Goal: Information Seeking & Learning: Find specific page/section

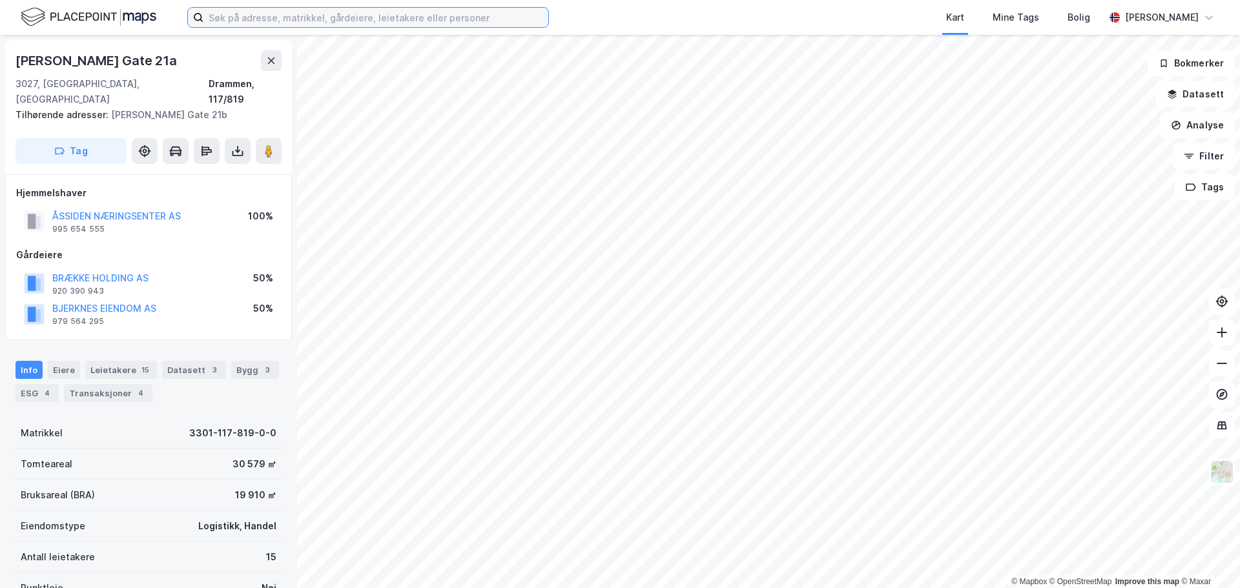
click at [333, 15] on input at bounding box center [375, 17] width 345 height 19
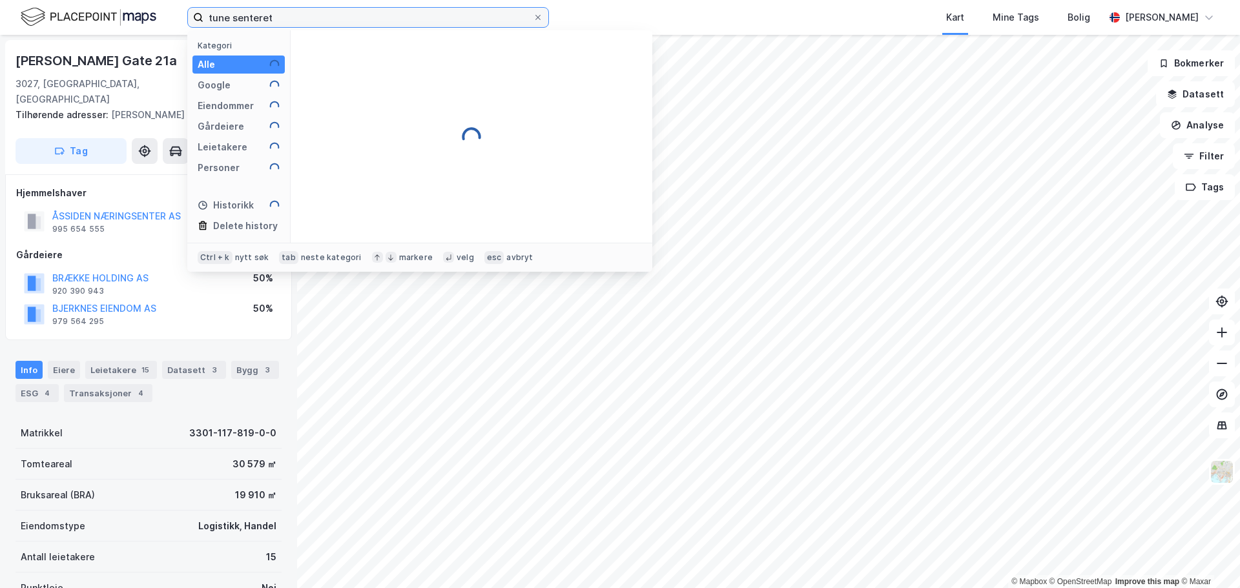
type input "tune senteret"
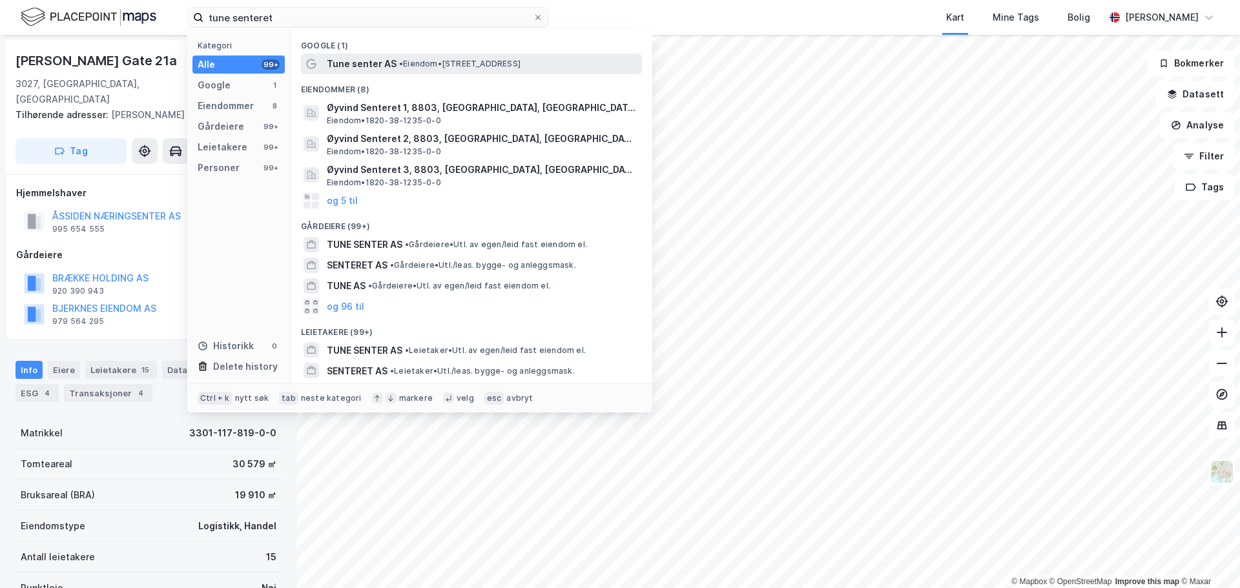
click at [342, 63] on span "Tune senter AS" at bounding box center [362, 63] width 70 height 15
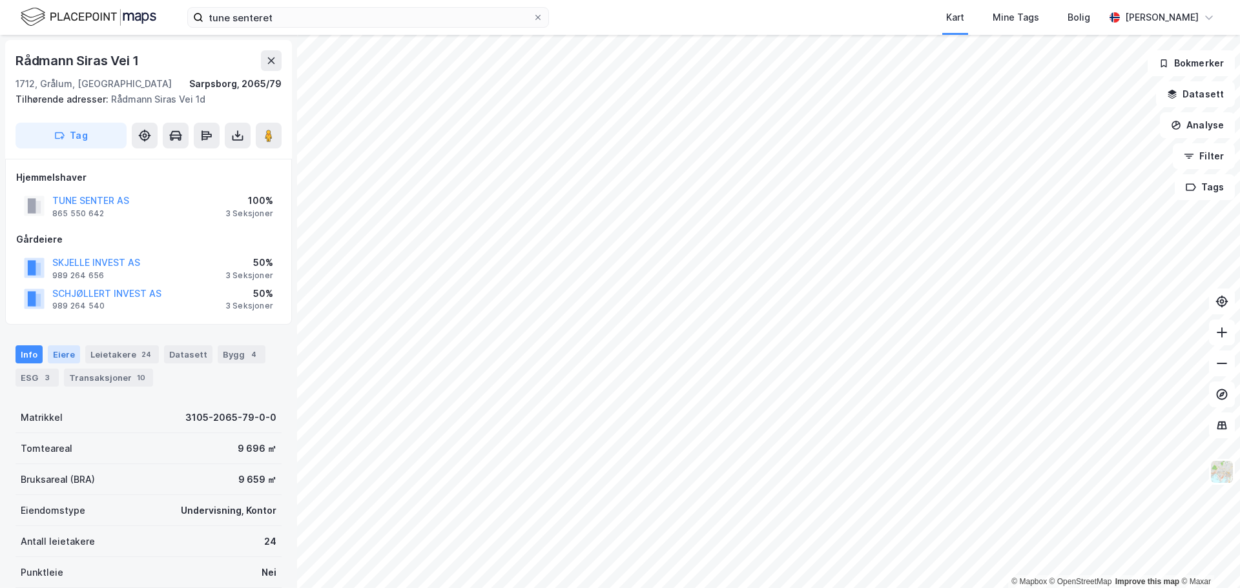
click at [68, 356] on div "Eiere" at bounding box center [64, 355] width 32 height 18
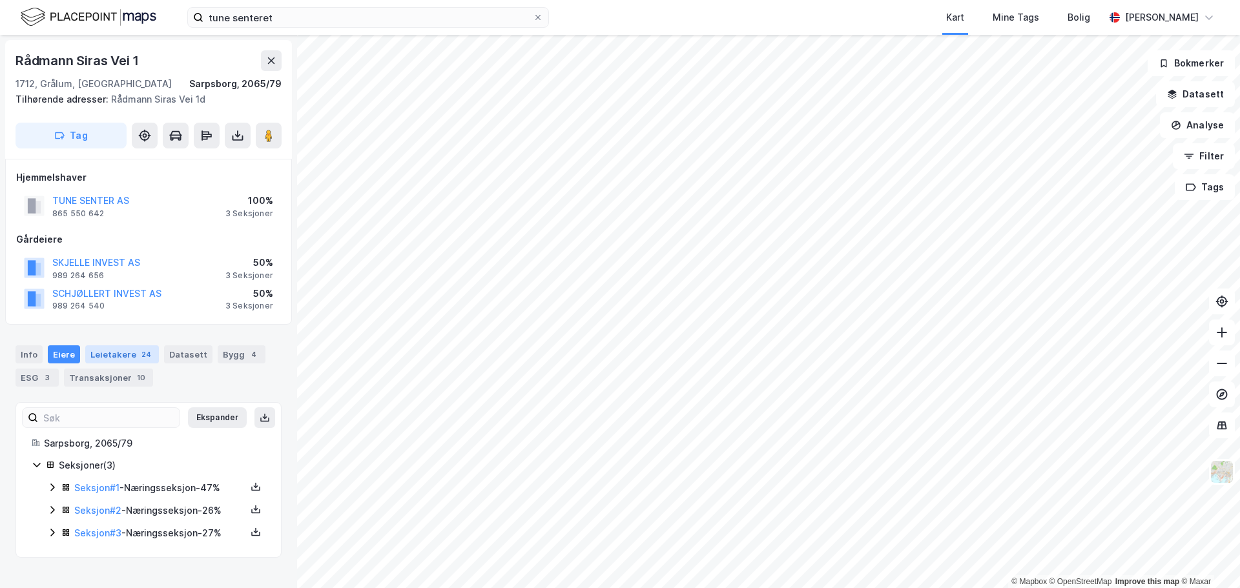
click at [119, 355] on div "Leietakere 24" at bounding box center [122, 355] width 74 height 18
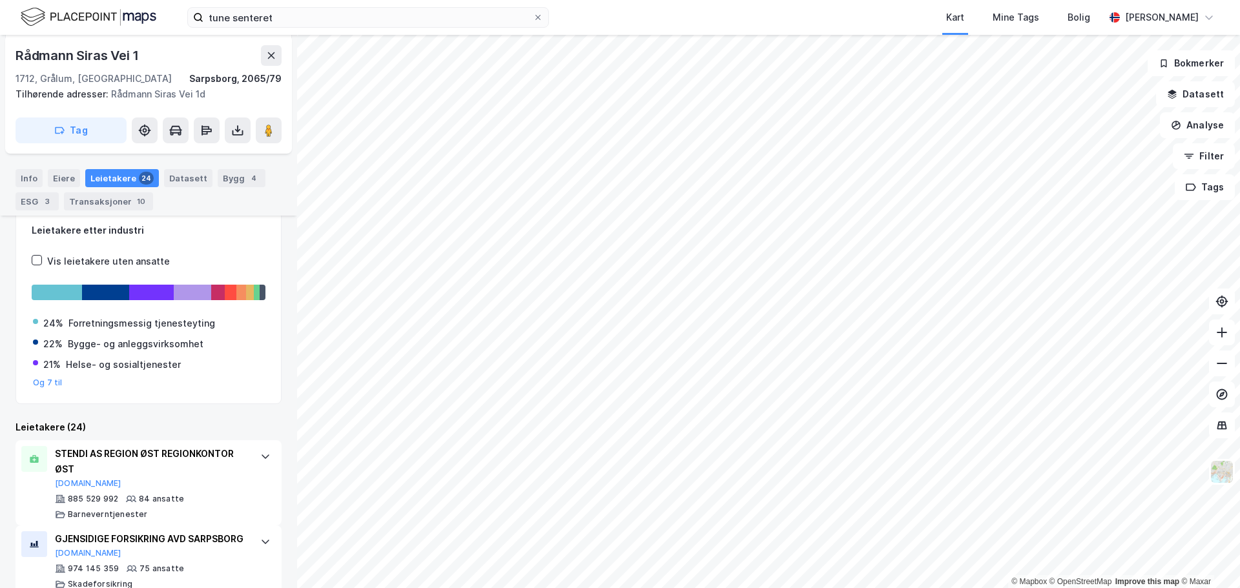
scroll to position [199, 0]
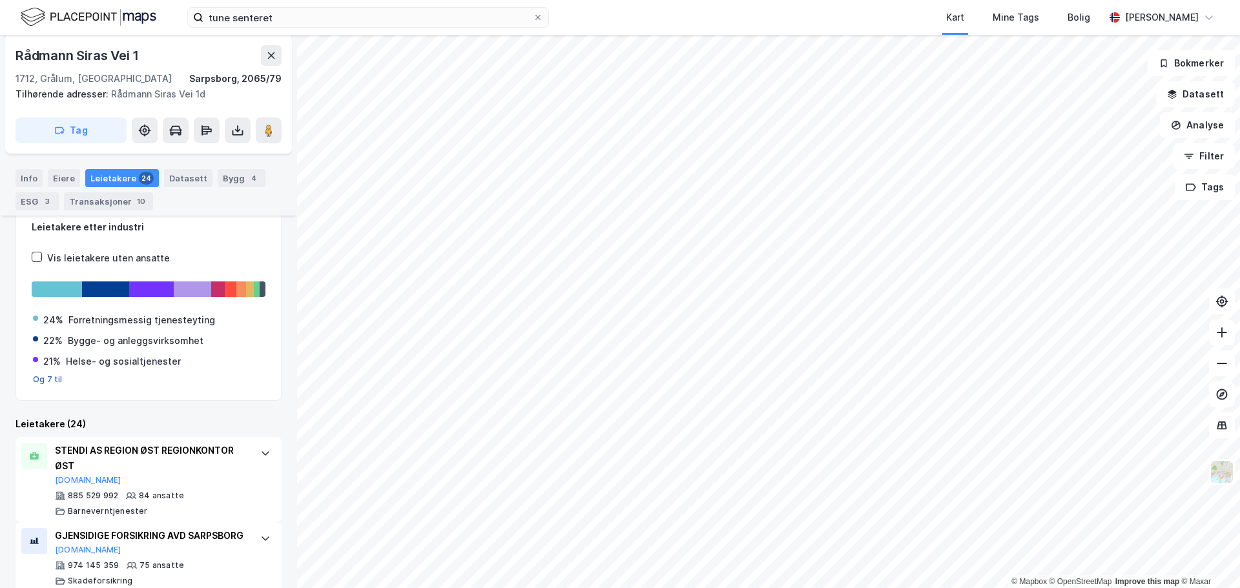
click at [50, 375] on button "Og 7 til" at bounding box center [48, 380] width 30 height 10
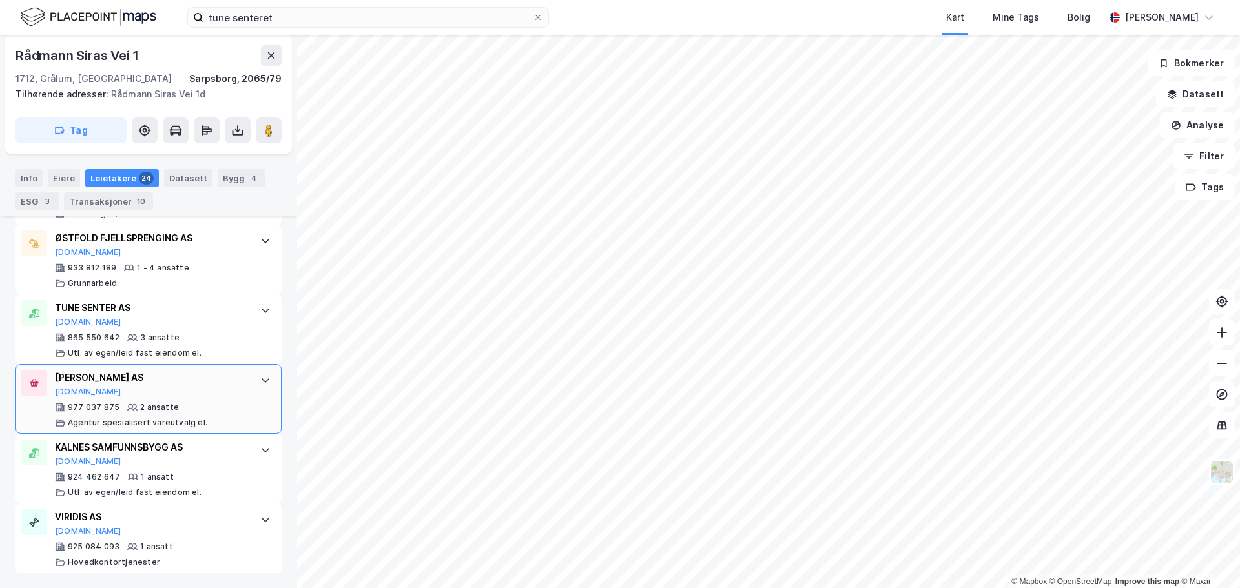
scroll to position [1954, 0]
